Goal: Task Accomplishment & Management: Manage account settings

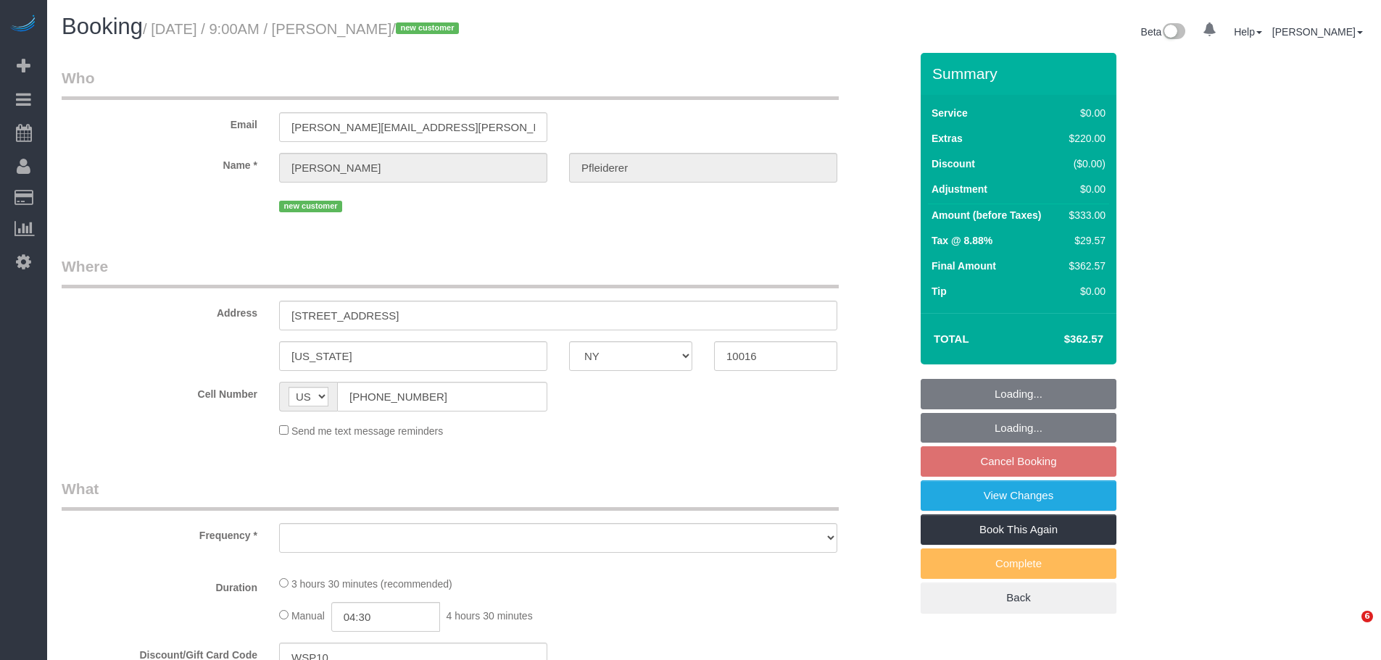
select select "NY"
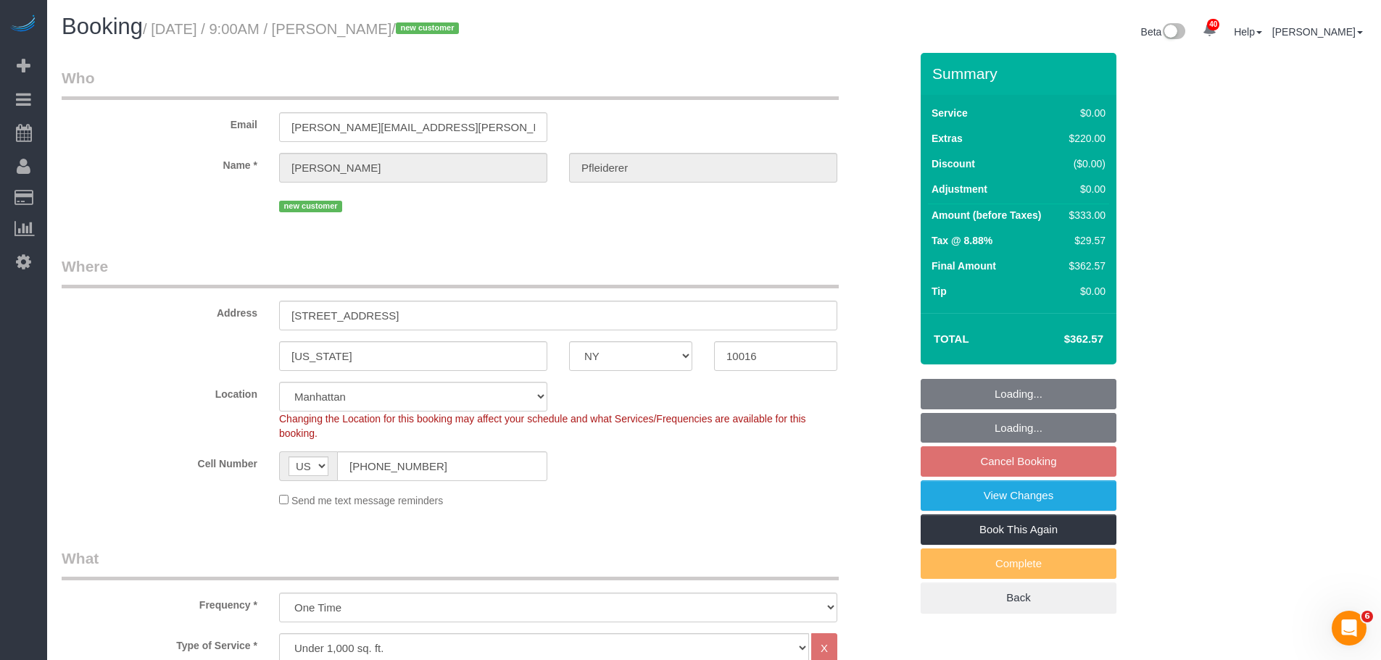
select select "object:1499"
select select "spot2"
select select "number:57"
select select "number:74"
select select "number:15"
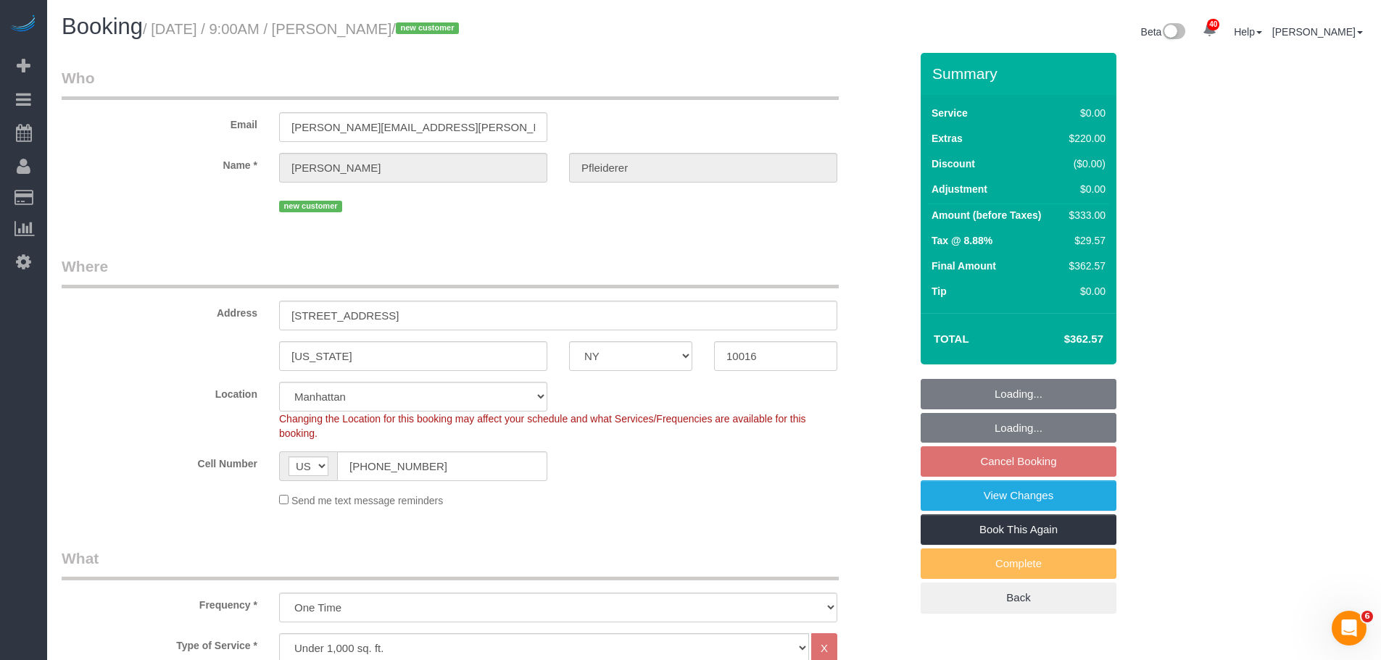
select select "number:5"
select select "string:stripe-pm_1SHp6B4VGloSiKo7weh0s82k"
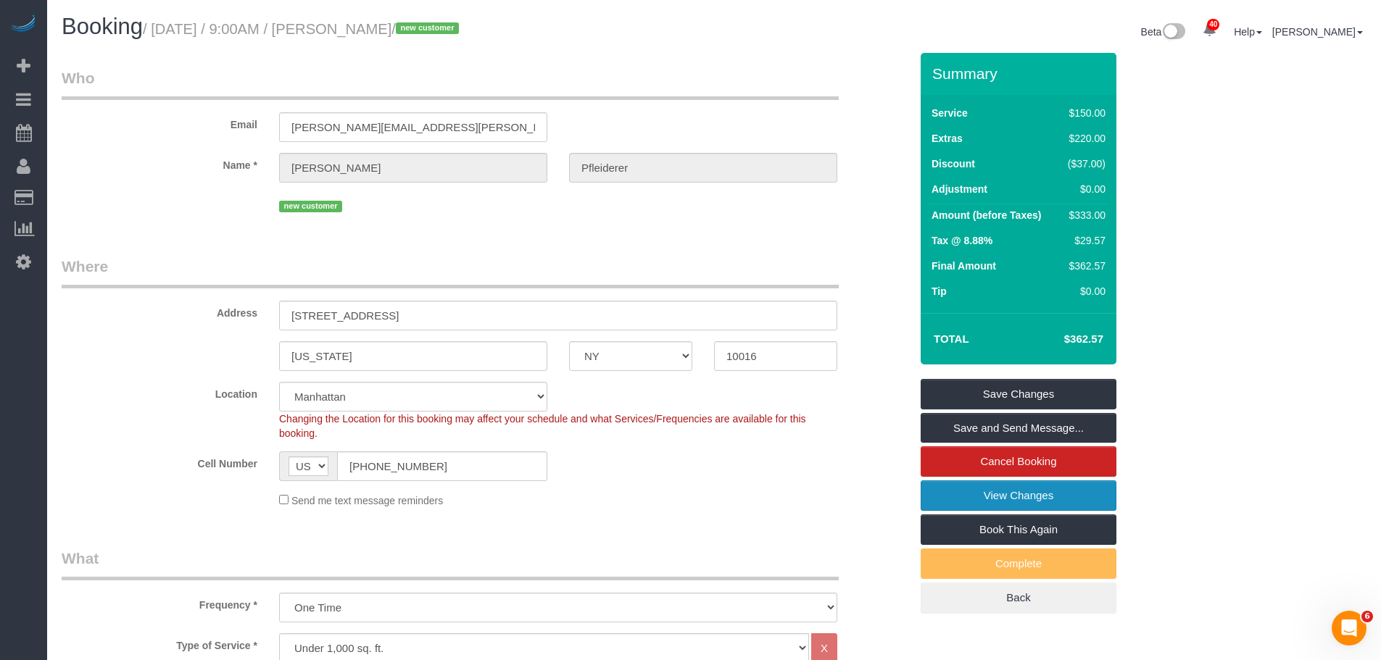
click at [976, 498] on link "View Changes" at bounding box center [1019, 496] width 196 height 30
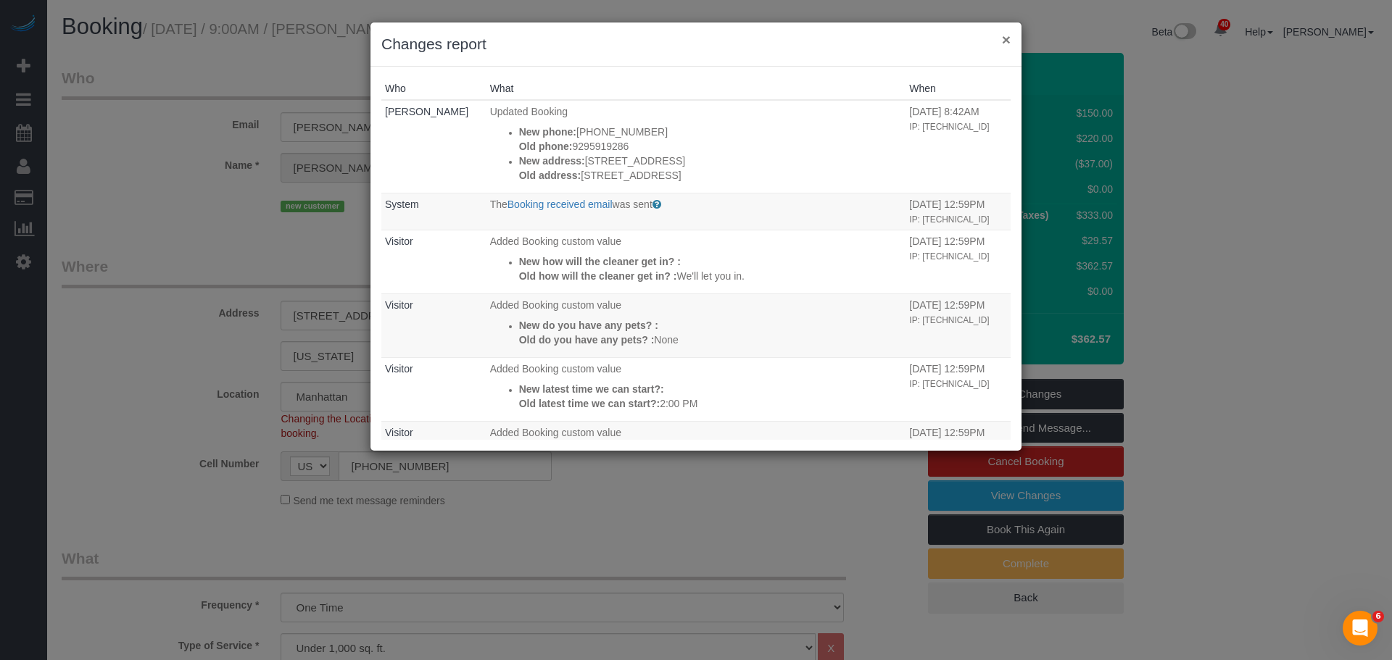
click at [1008, 39] on button "×" at bounding box center [1006, 39] width 9 height 15
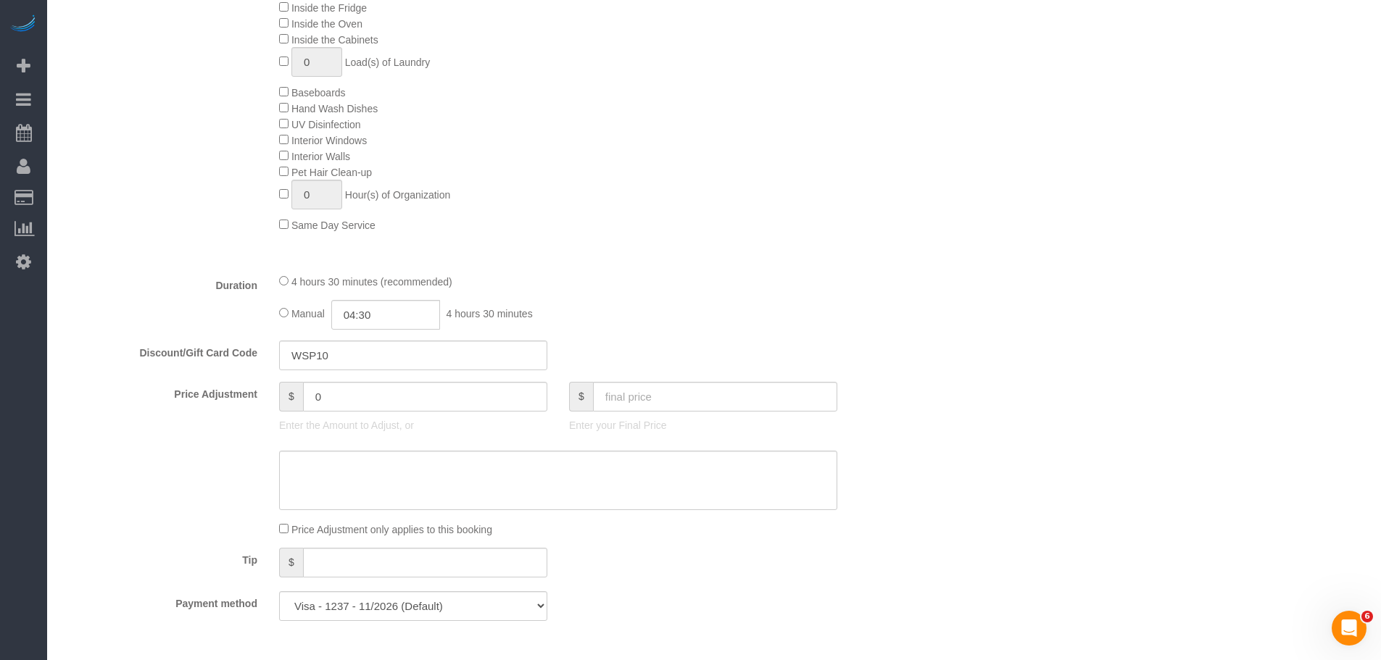
scroll to position [652, 0]
